Goal: Task Accomplishment & Management: Complete application form

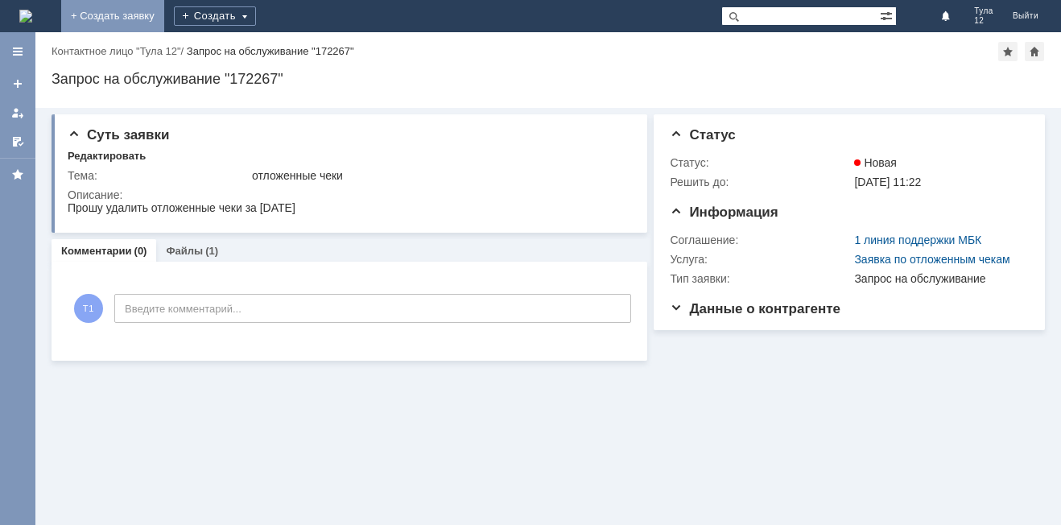
click at [164, 17] on link "+ Создать заявку" at bounding box center [112, 16] width 103 height 32
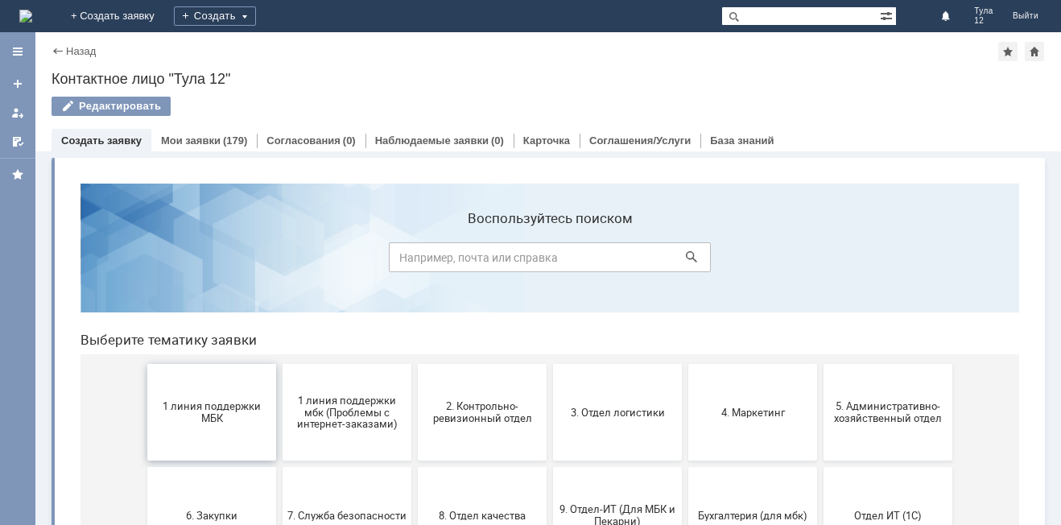
click at [229, 390] on button "1 линия поддержки МБК" at bounding box center [211, 412] width 129 height 97
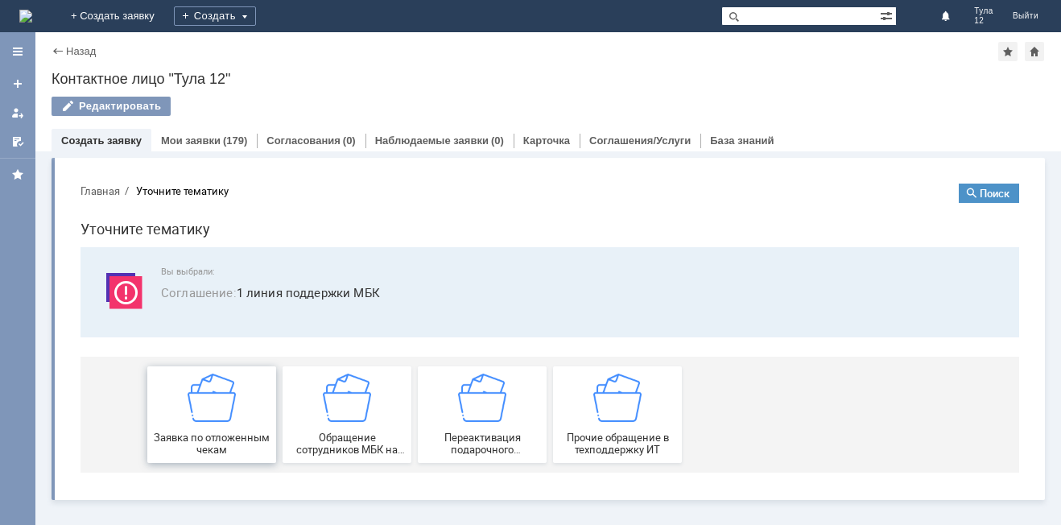
click at [225, 400] on img at bounding box center [212, 398] width 48 height 48
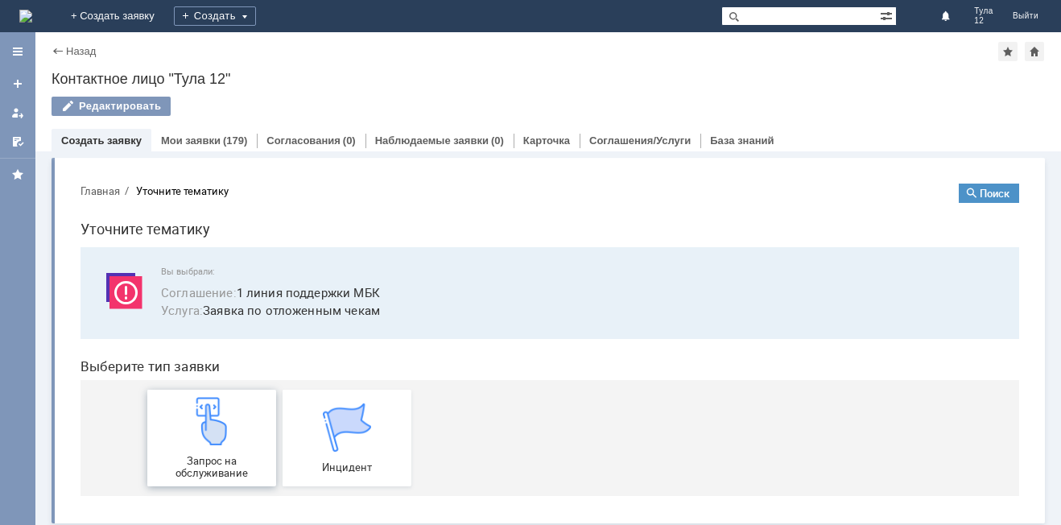
click at [212, 440] on img at bounding box center [212, 421] width 48 height 48
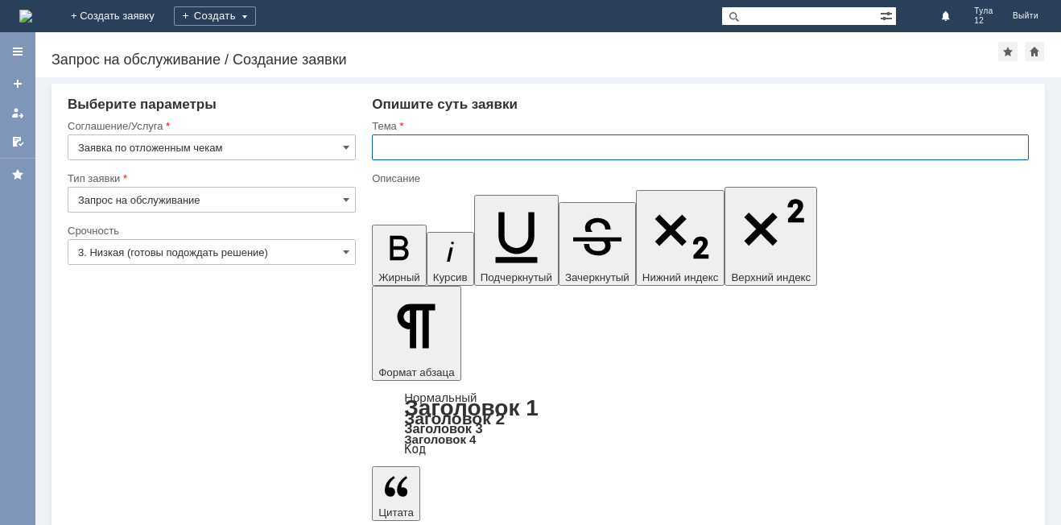
click at [421, 135] on input "text" at bounding box center [700, 147] width 657 height 26
type input "Тула 12 отложенные чеки"
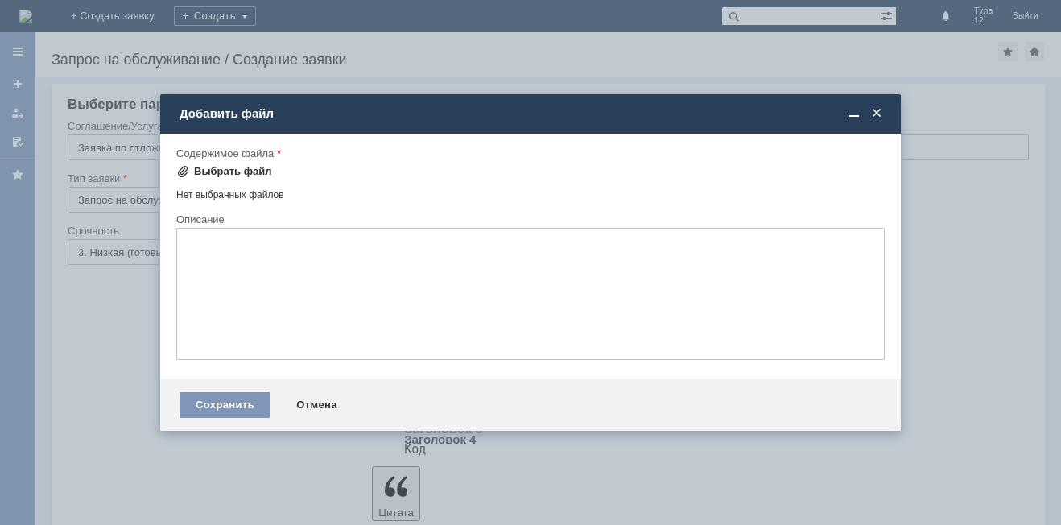
click at [229, 175] on div "Выбрать файл" at bounding box center [233, 171] width 78 height 13
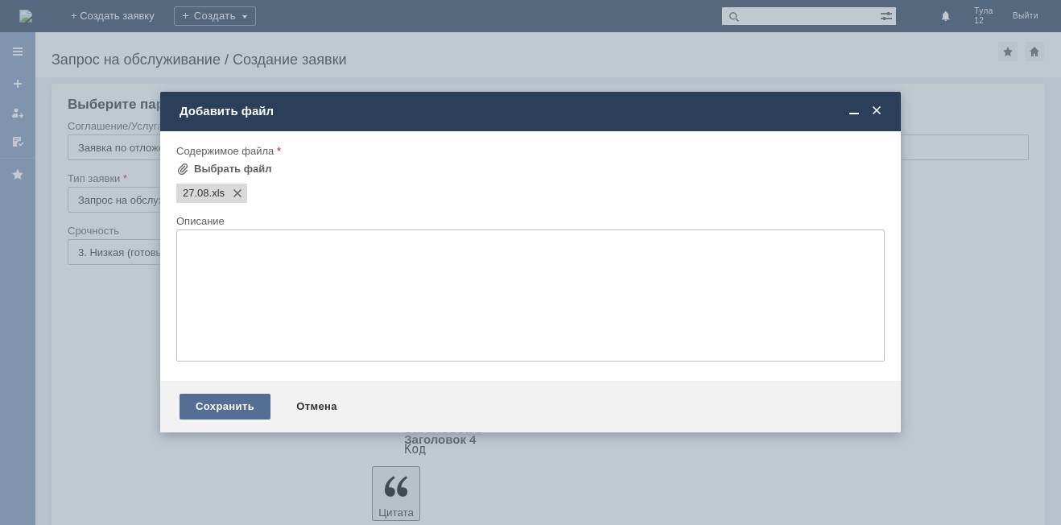
click at [213, 410] on div "Сохранить" at bounding box center [225, 407] width 91 height 26
